Goal: Information Seeking & Learning: Learn about a topic

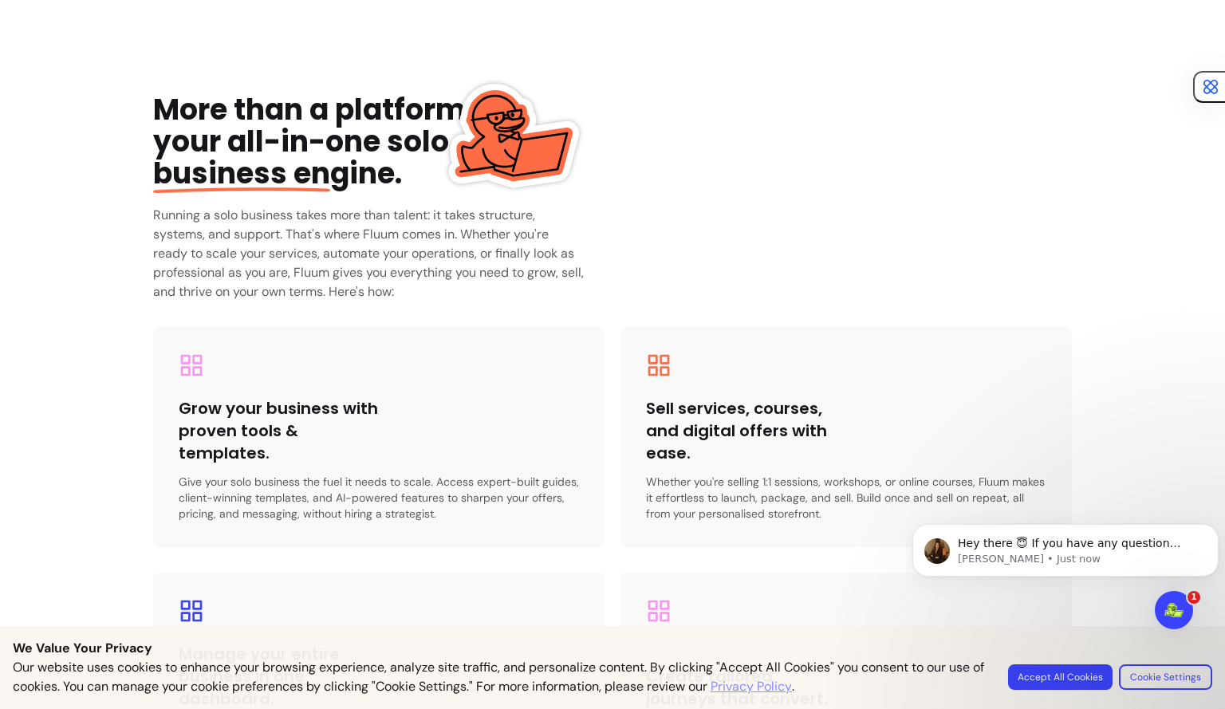
scroll to position [2338, 0]
click at [190, 379] on div "Grow your business with proven tools & templates. Give your solo business the f…" at bounding box center [379, 436] width 452 height 220
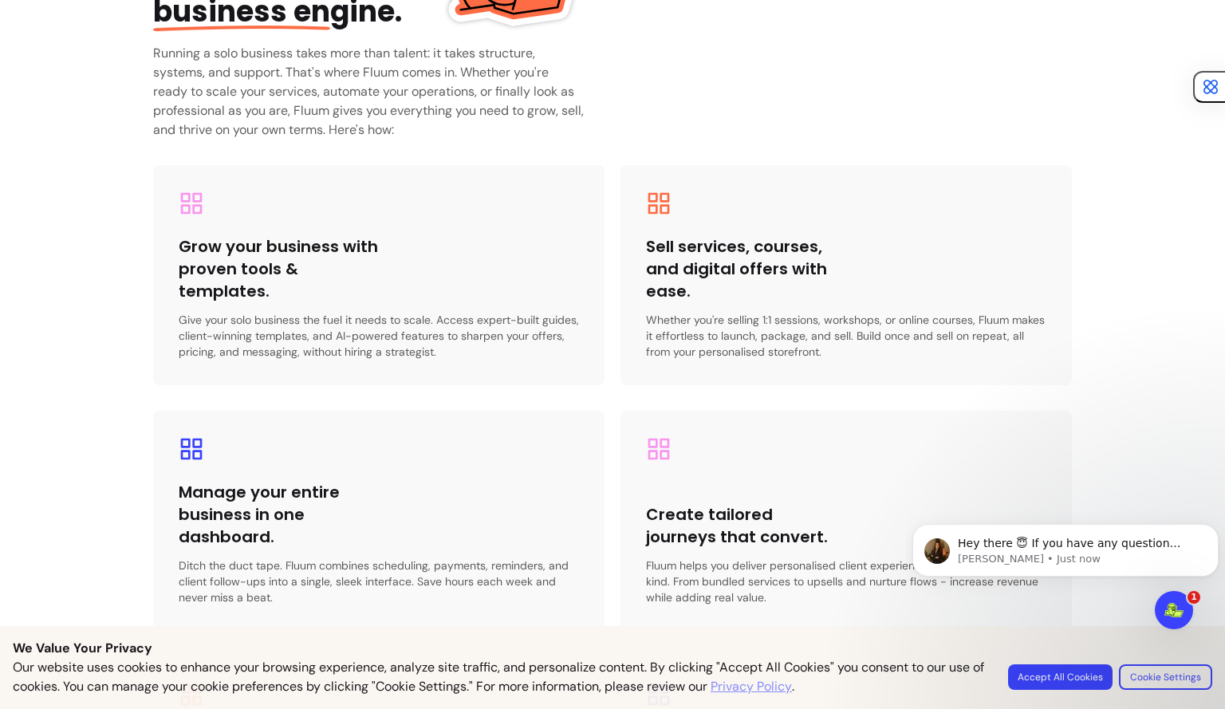
scroll to position [2501, 0]
click at [752, 197] on div "Sell services, courses, and digital offers with ease. Whether you're selling 1:…" at bounding box center [847, 274] width 452 height 220
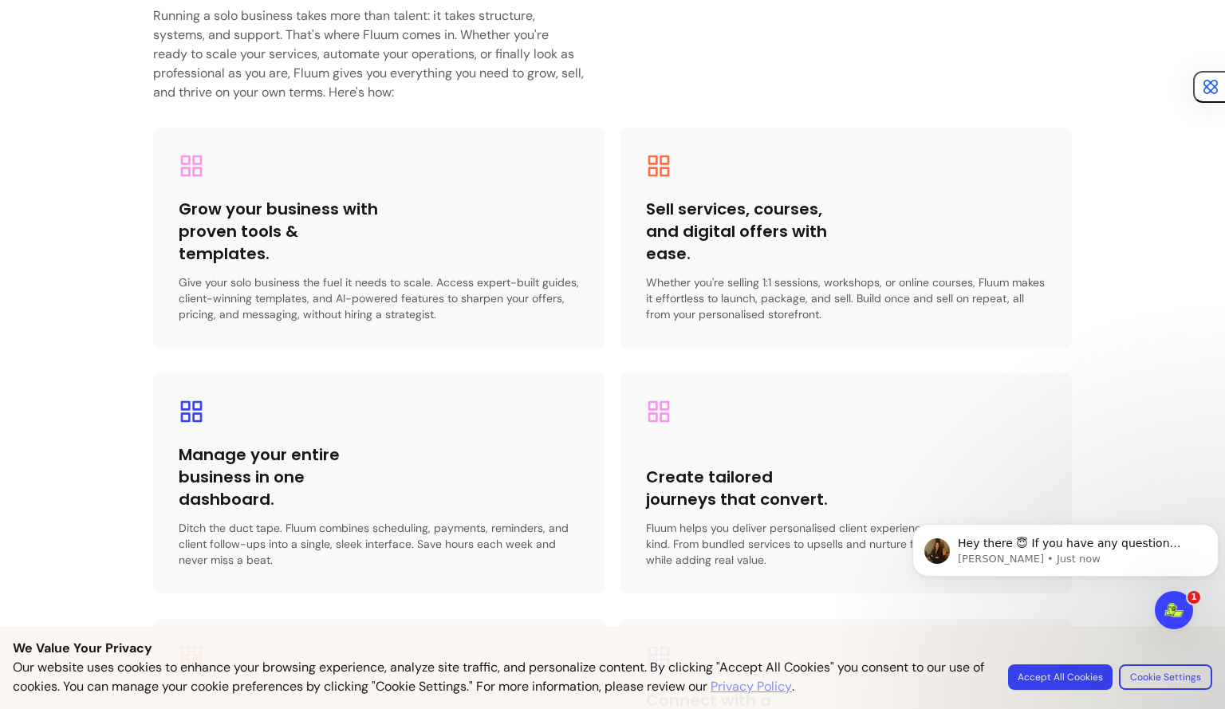
scroll to position [2538, 0]
click at [462, 395] on div "Manage your entire business in one dashboard. Ditch the duct tape. Fluum combin…" at bounding box center [379, 483] width 452 height 220
click at [740, 428] on div "Create tailored journeys that convert. Fluum helps you deliver personalised cli…" at bounding box center [847, 483] width 452 height 220
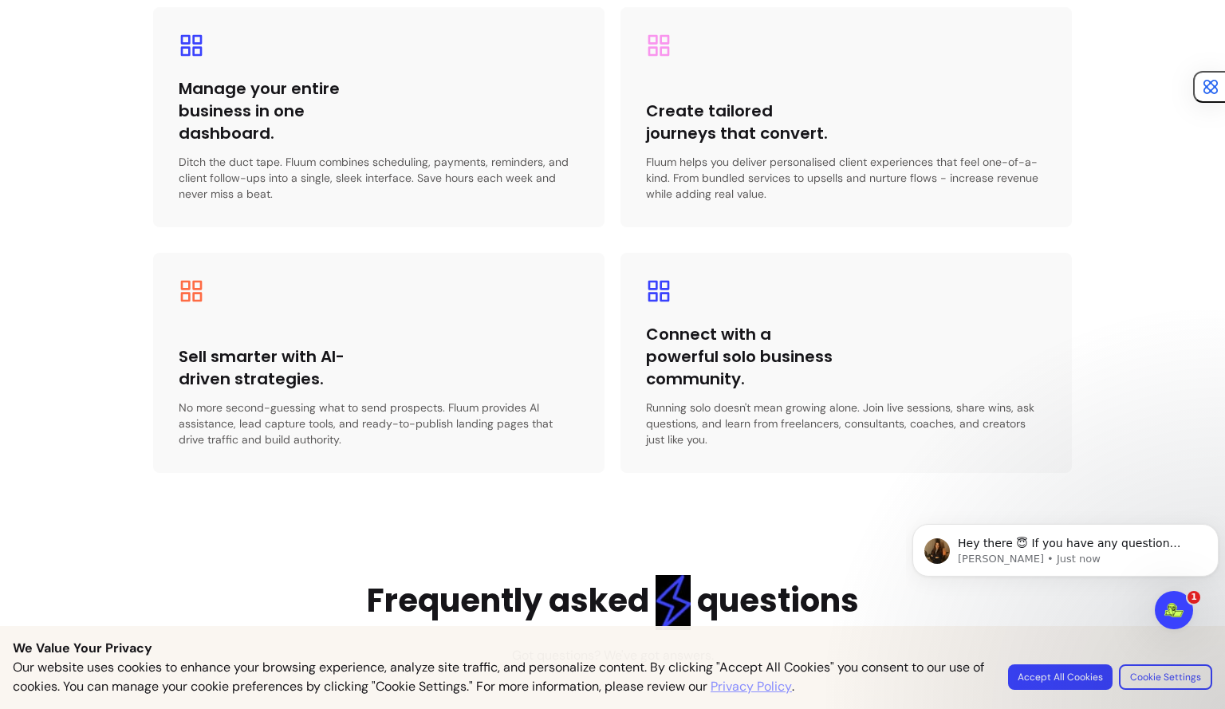
scroll to position [2918, 0]
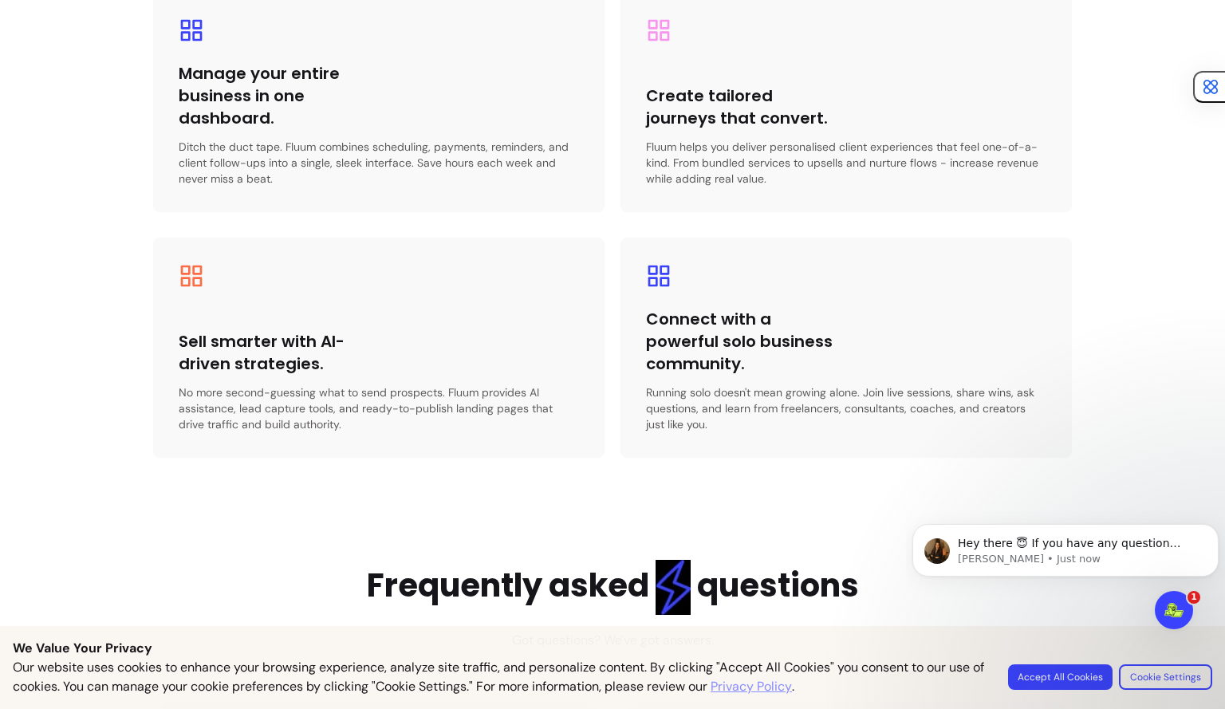
click at [474, 342] on div "Sell smarter with AI-driven strategies. No more second-guessing what to send pr…" at bounding box center [379, 381] width 400 height 102
click at [716, 367] on h3 "Connect with a powerful solo business community." at bounding box center [746, 341] width 200 height 67
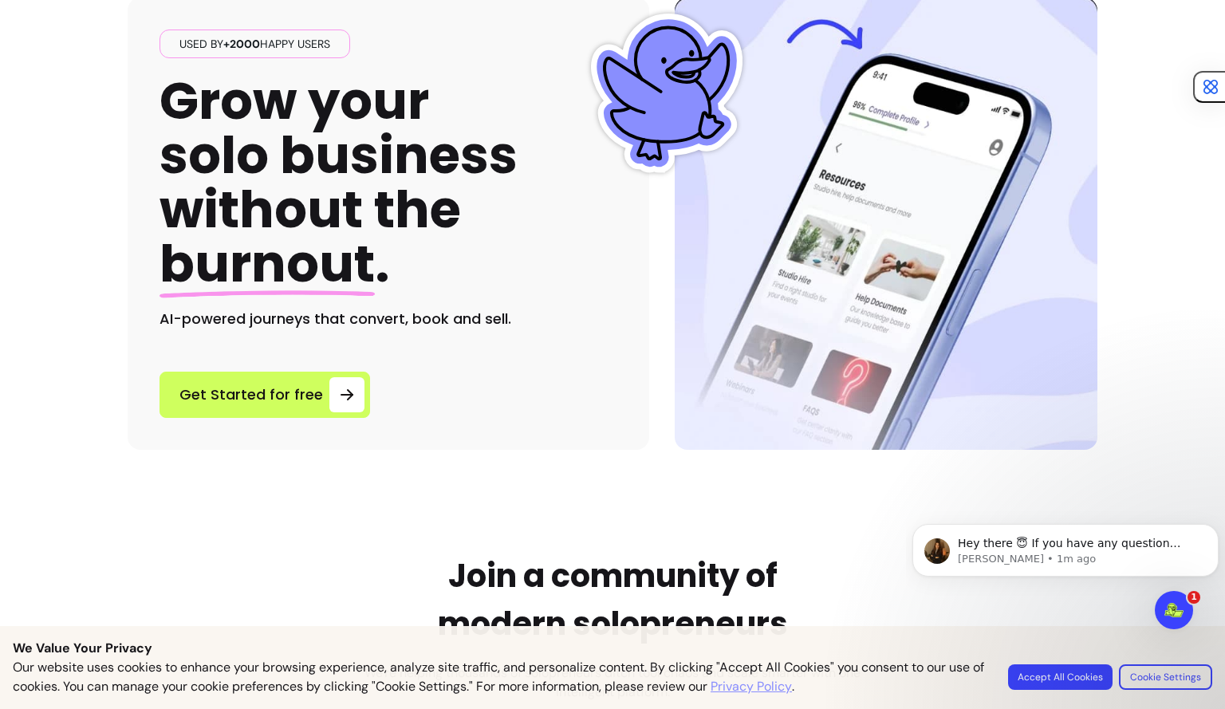
scroll to position [0, 0]
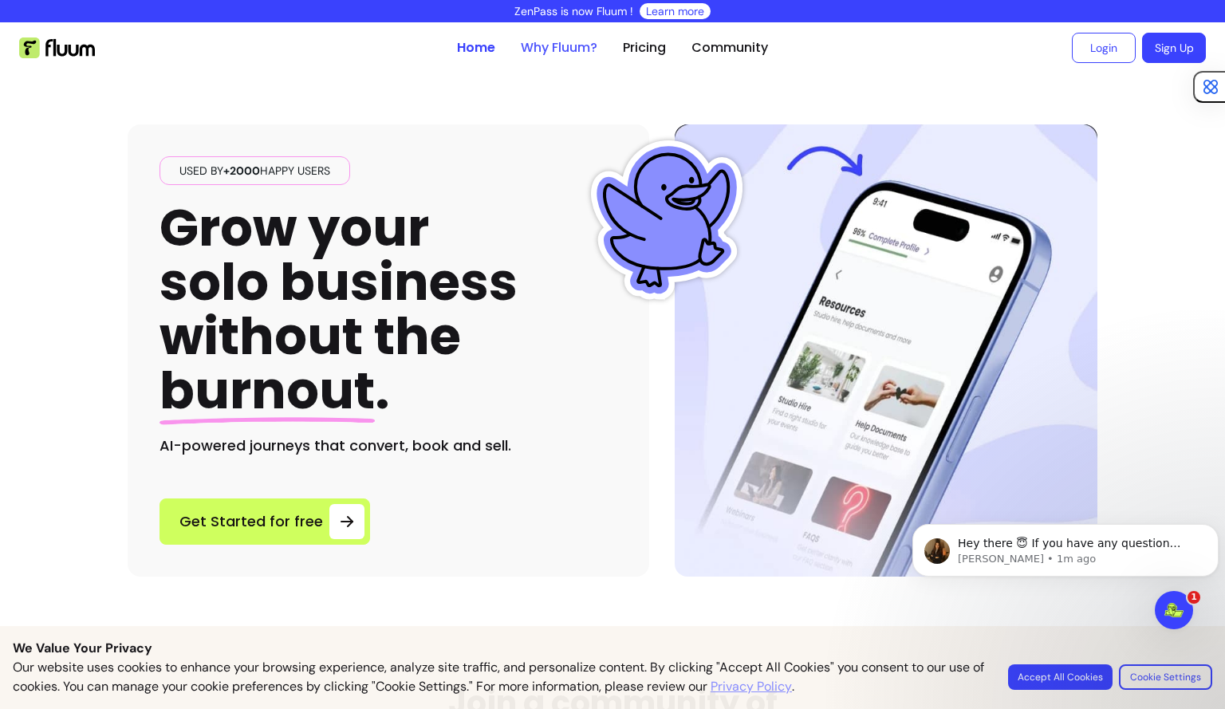
click at [574, 46] on link "Why Fluum?" at bounding box center [559, 47] width 77 height 19
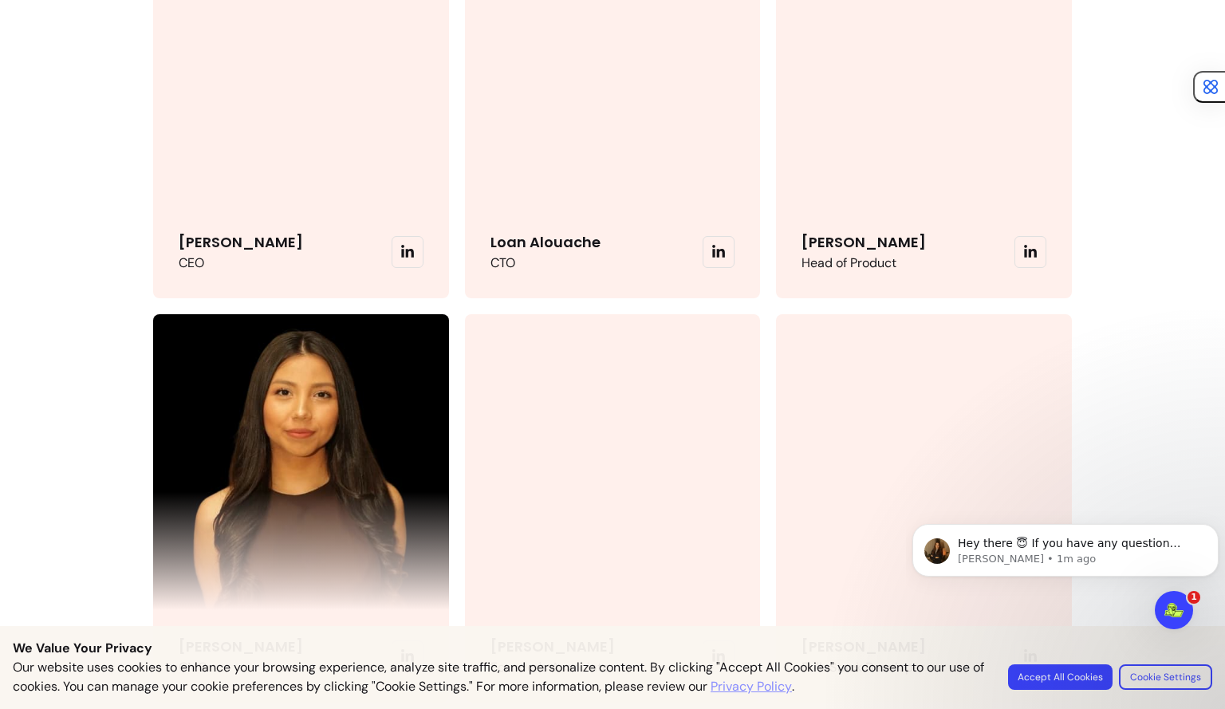
scroll to position [3811, 0]
